Goal: Information Seeking & Learning: Learn about a topic

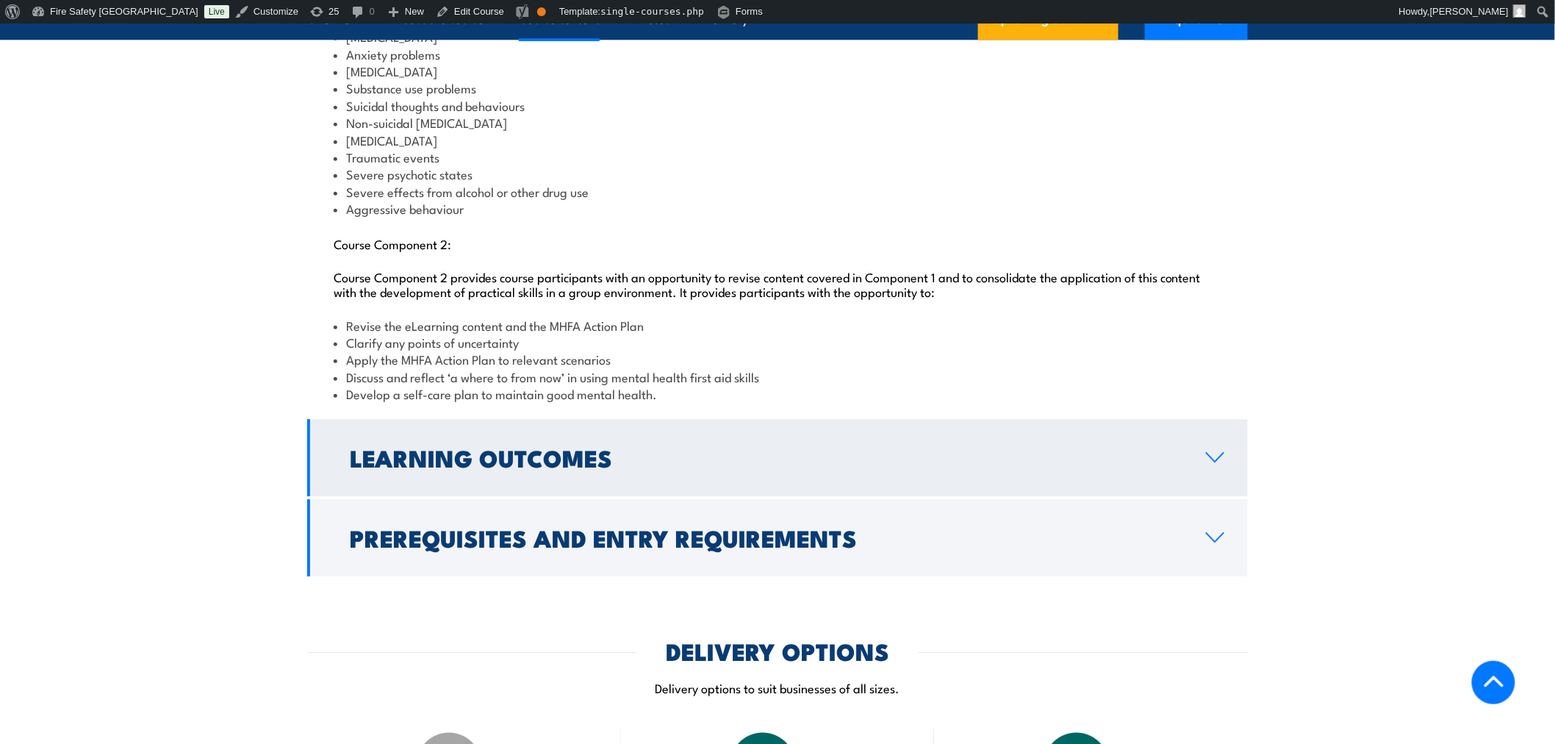
click at [1010, 453] on link "Learning Outcomes" at bounding box center [777, 457] width 941 height 77
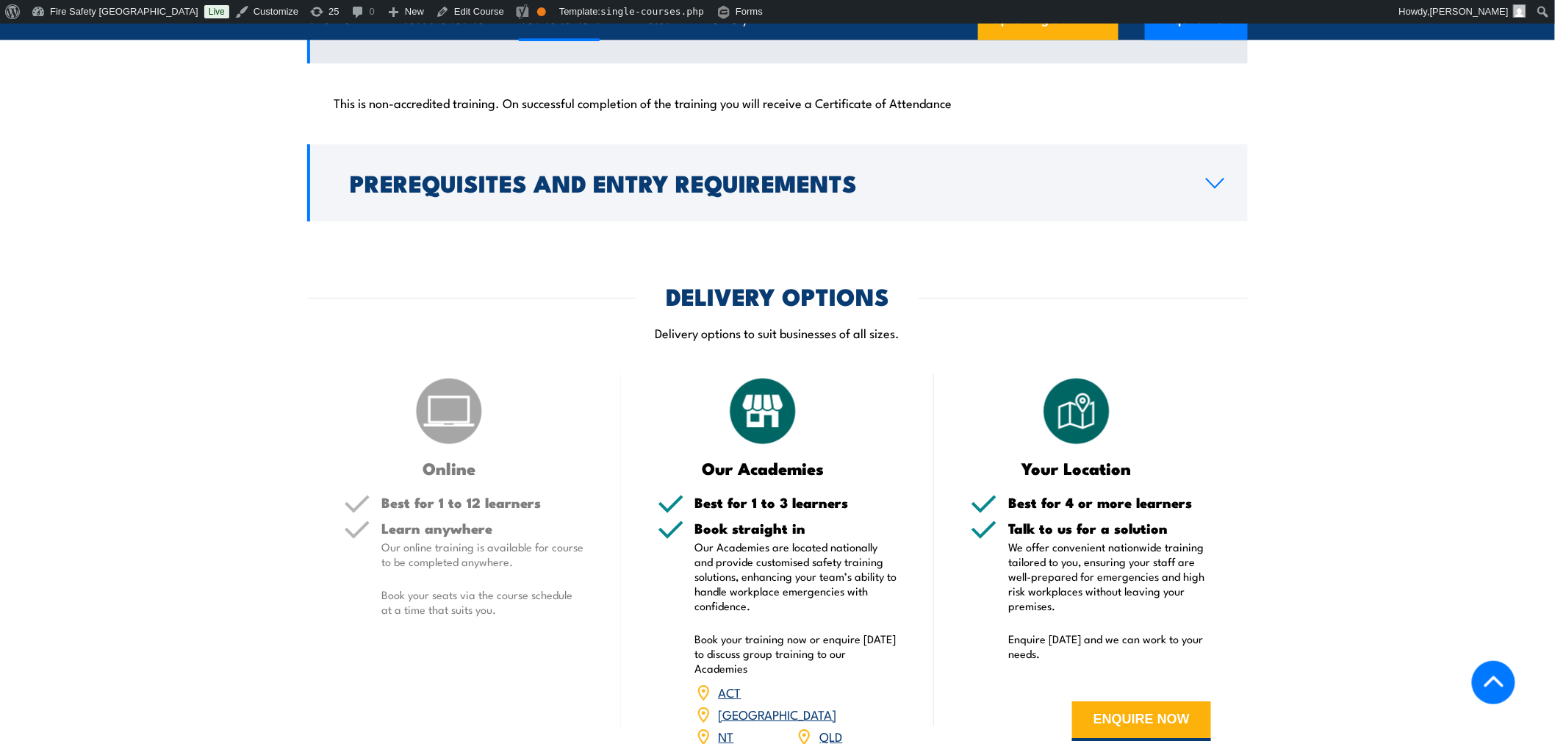
scroll to position [1171, 0]
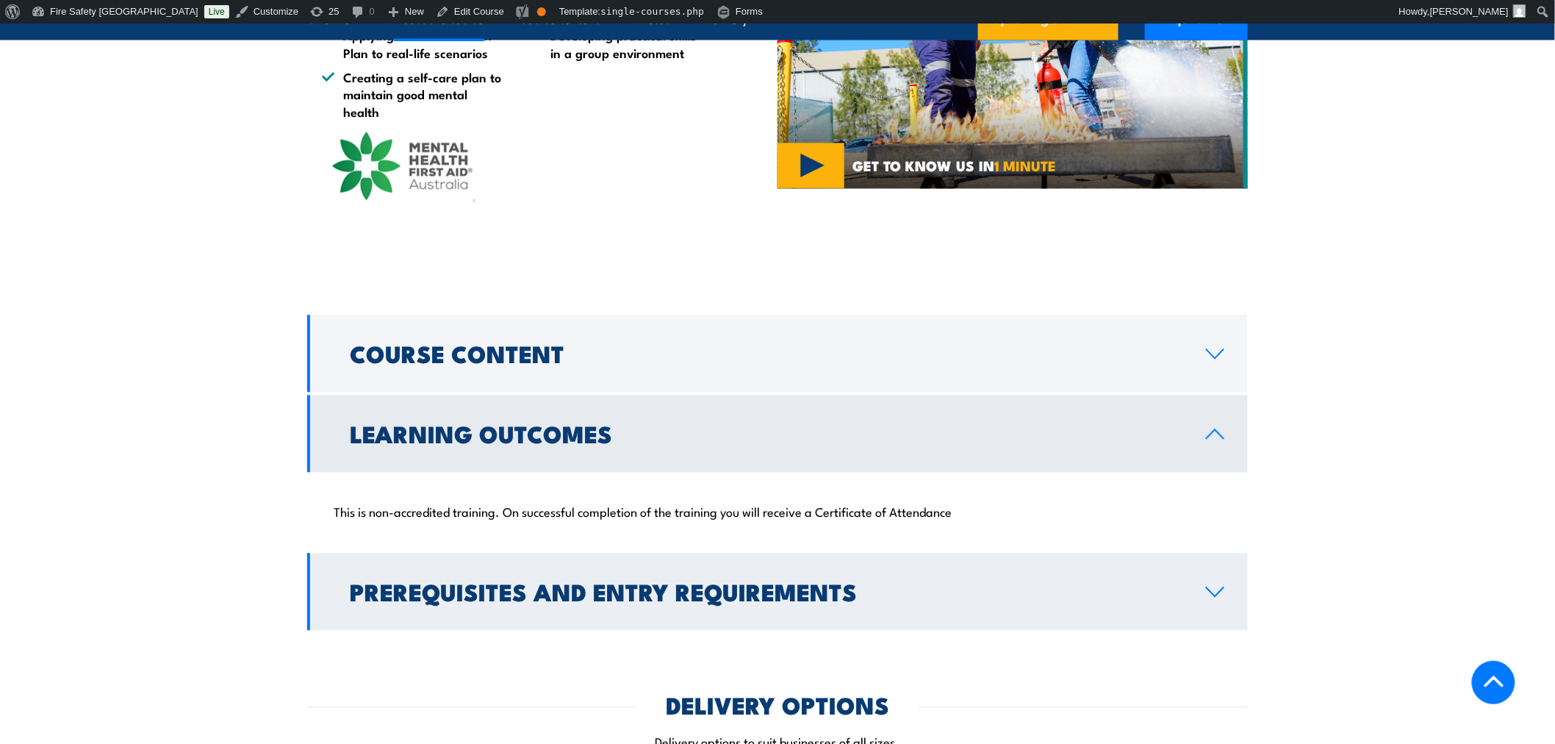
click at [878, 583] on link "Prerequisites and Entry Requirements" at bounding box center [777, 591] width 941 height 77
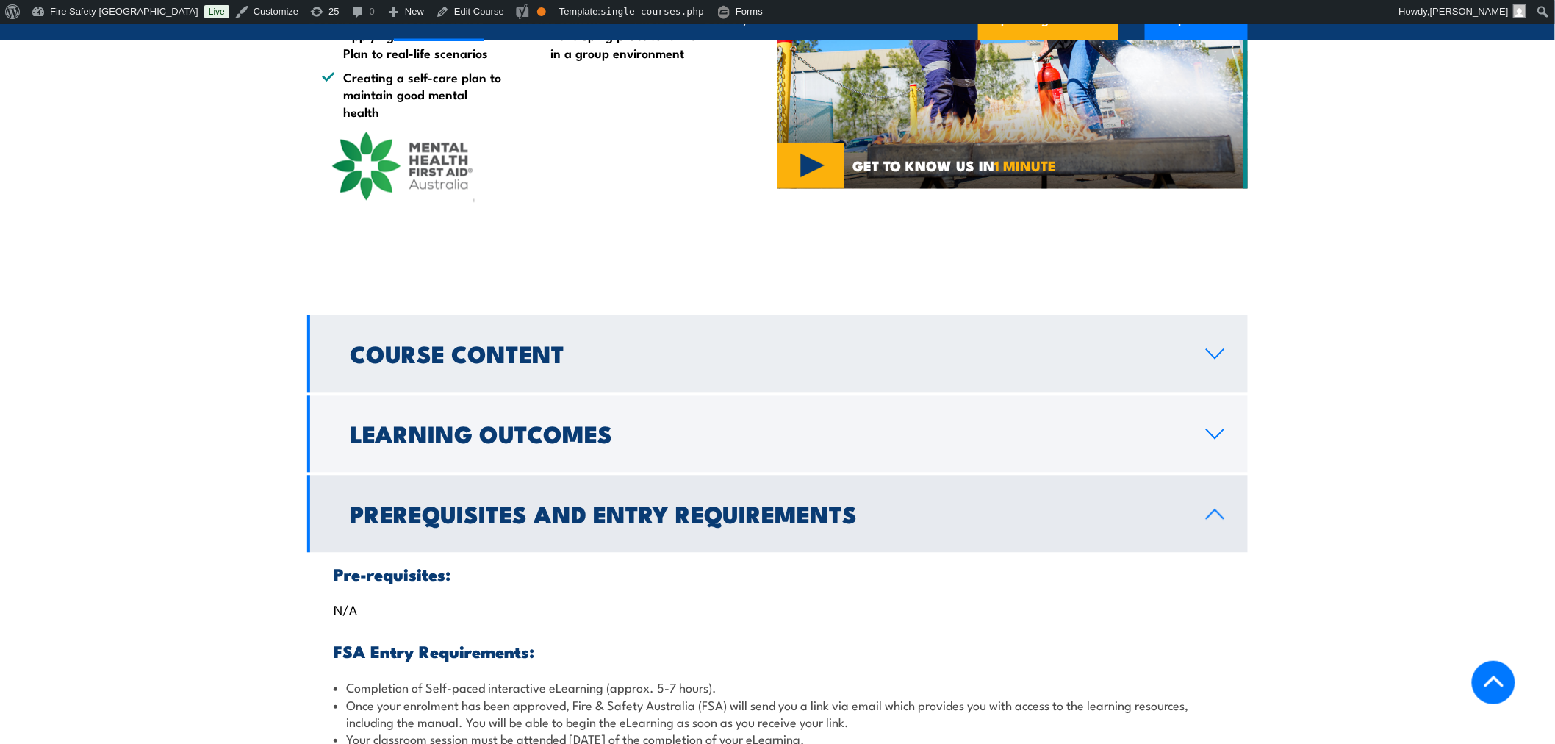
click at [813, 348] on link "Course Content" at bounding box center [777, 353] width 941 height 77
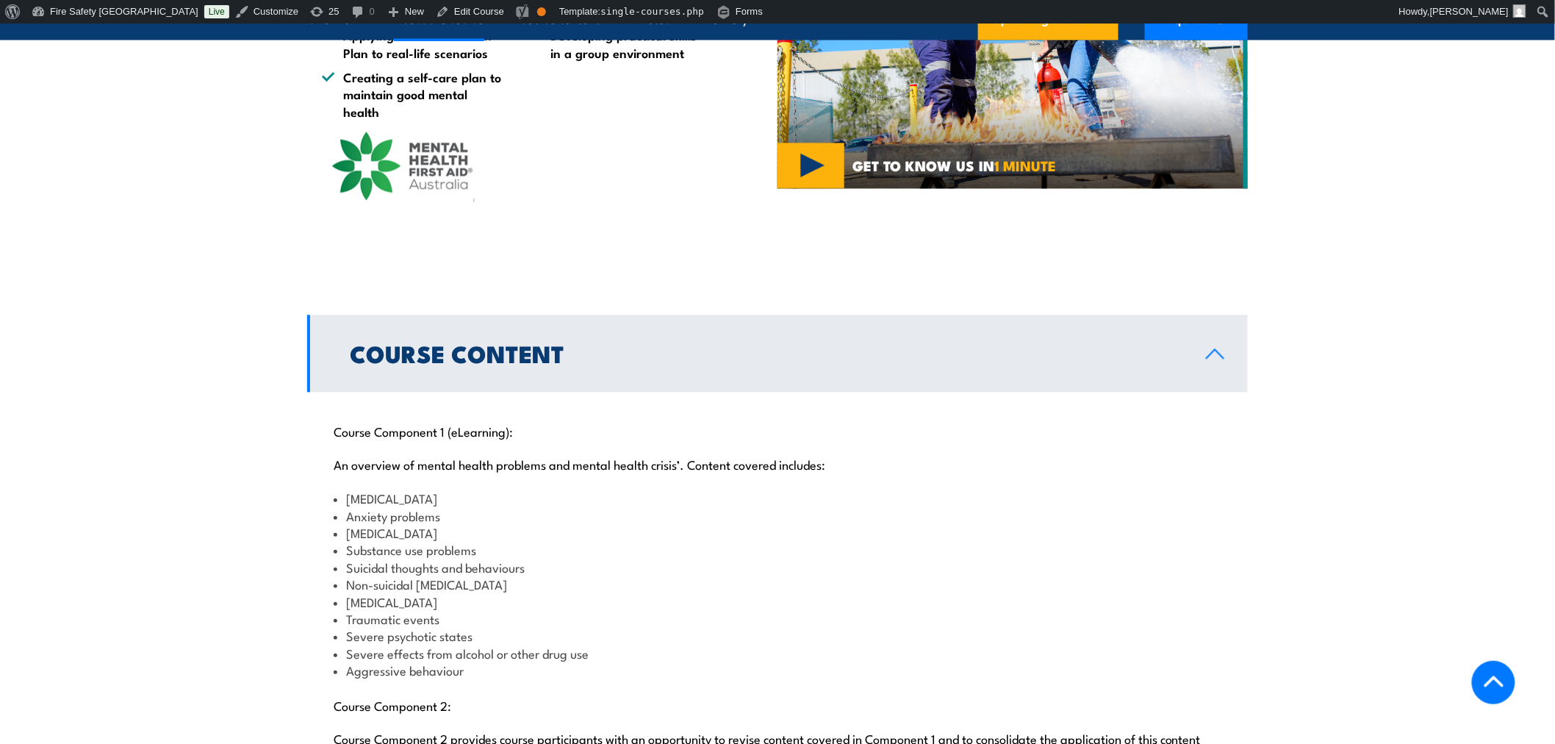
click at [1032, 610] on li "Panic attacks" at bounding box center [778, 601] width 888 height 17
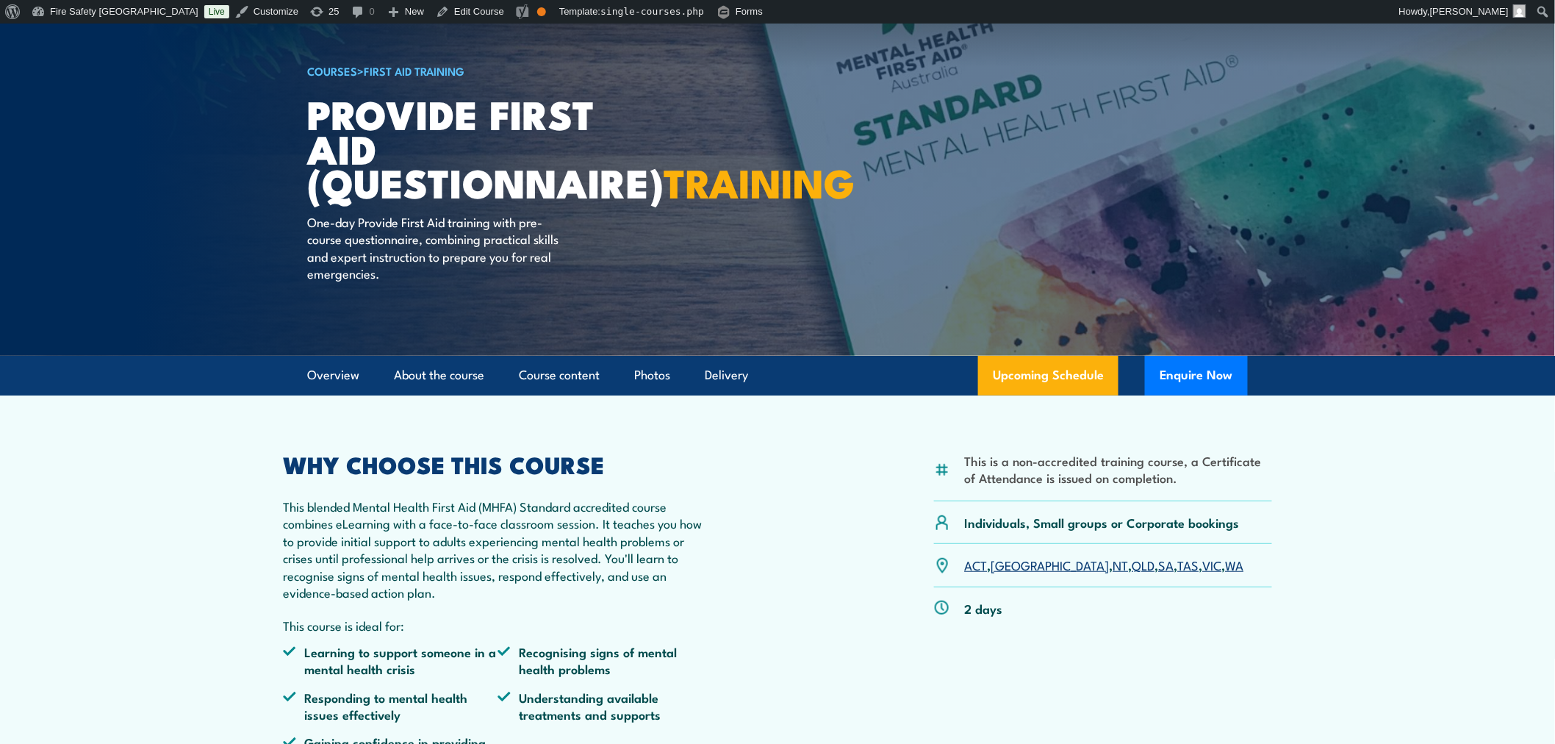
scroll to position [0, 0]
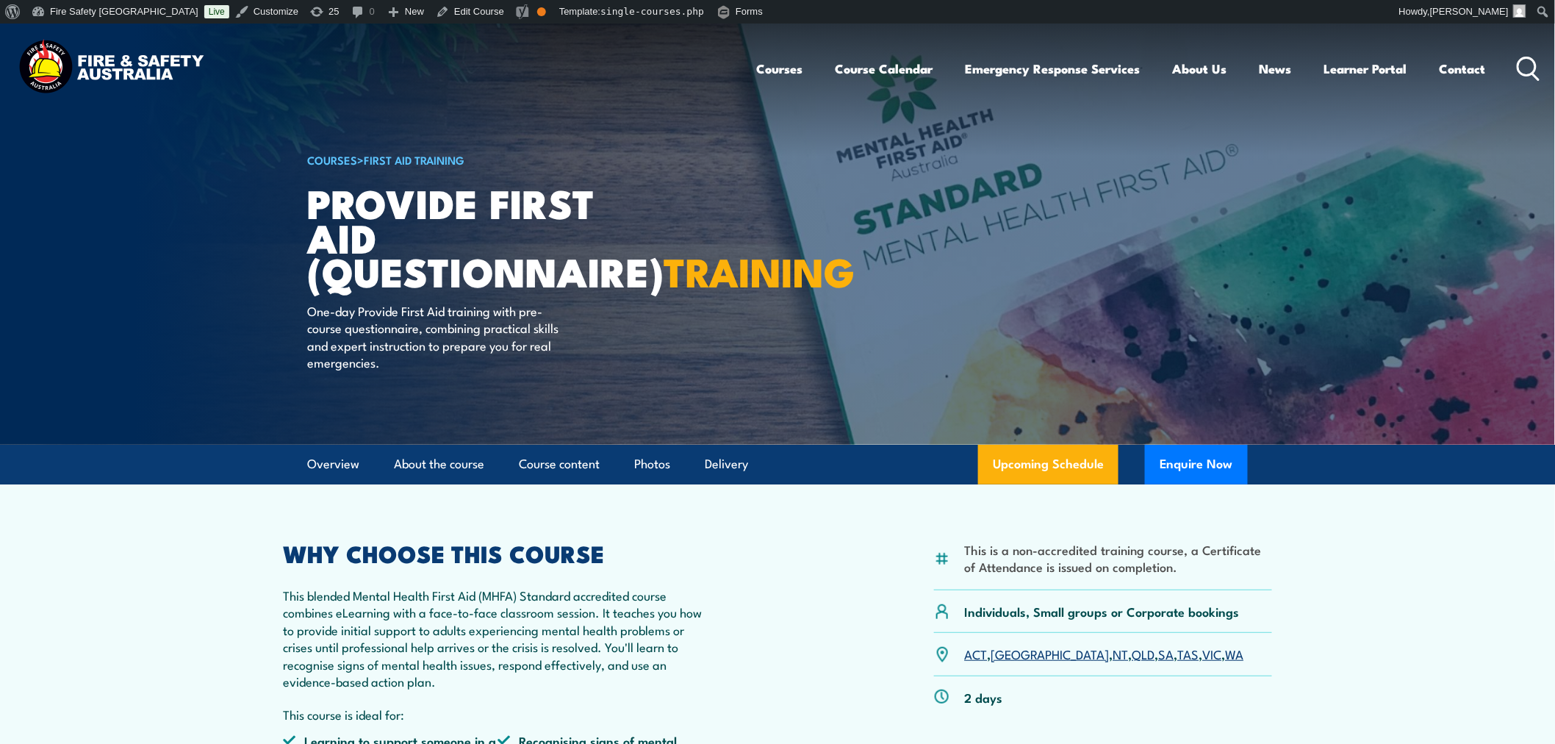
click at [49, 60] on img at bounding box center [111, 68] width 193 height 63
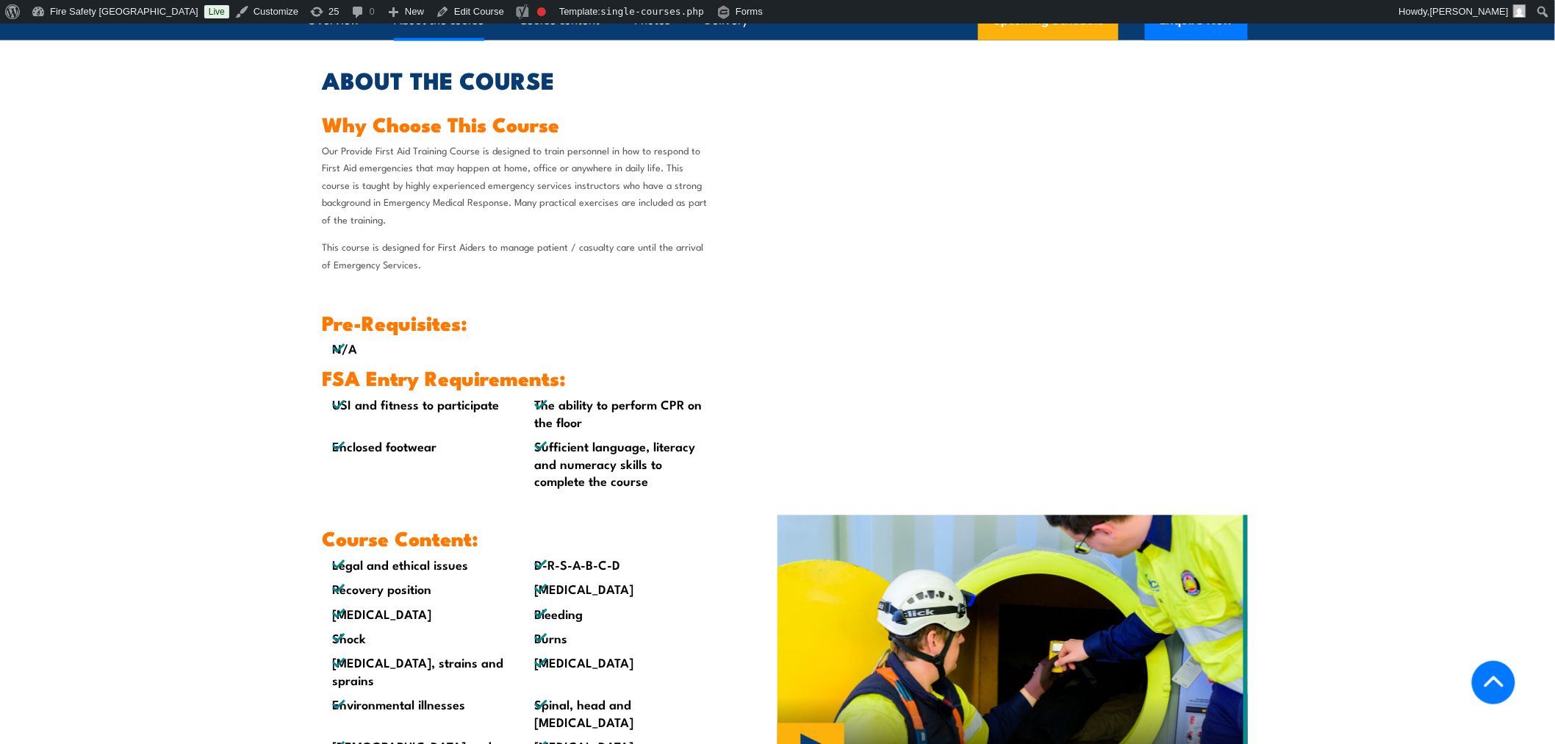
scroll to position [408, 0]
